Goal: Find specific page/section: Find specific page/section

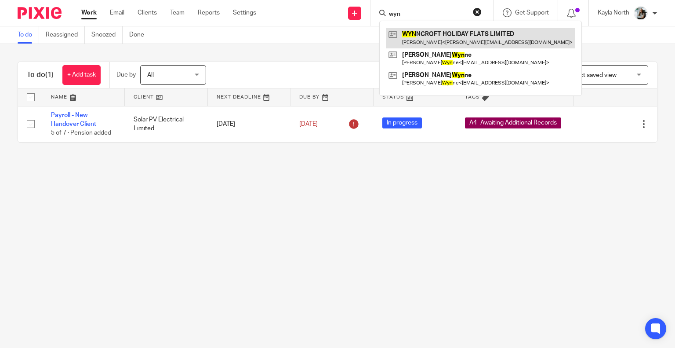
type input "wyn"
click at [420, 41] on link at bounding box center [480, 38] width 189 height 20
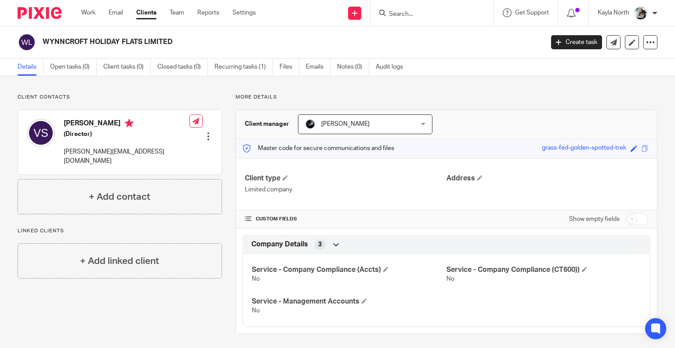
click at [36, 21] on div at bounding box center [36, 13] width 73 height 26
click at [34, 19] on div at bounding box center [36, 13] width 73 height 26
click at [42, 5] on div at bounding box center [36, 13] width 73 height 26
click at [44, 10] on img at bounding box center [40, 13] width 44 height 12
